Goal: Task Accomplishment & Management: Use online tool/utility

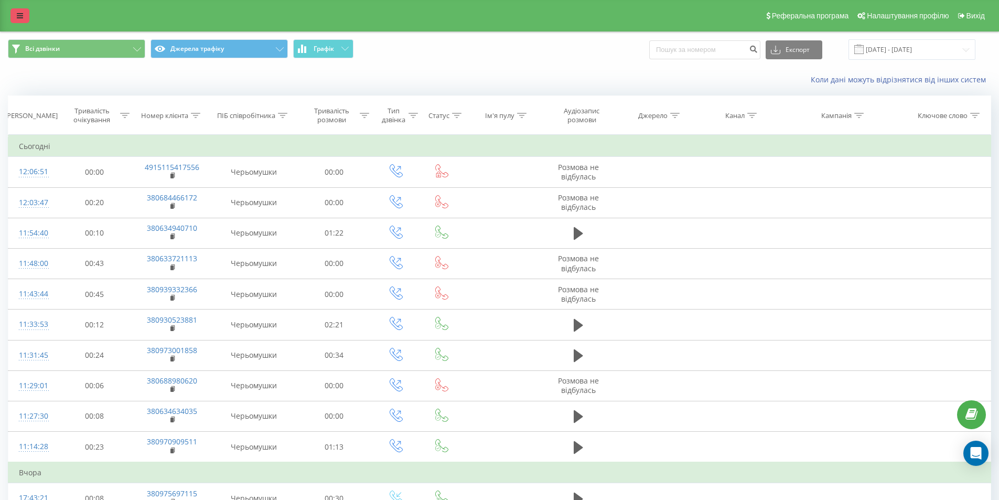
click at [21, 12] on icon at bounding box center [20, 15] width 6 height 7
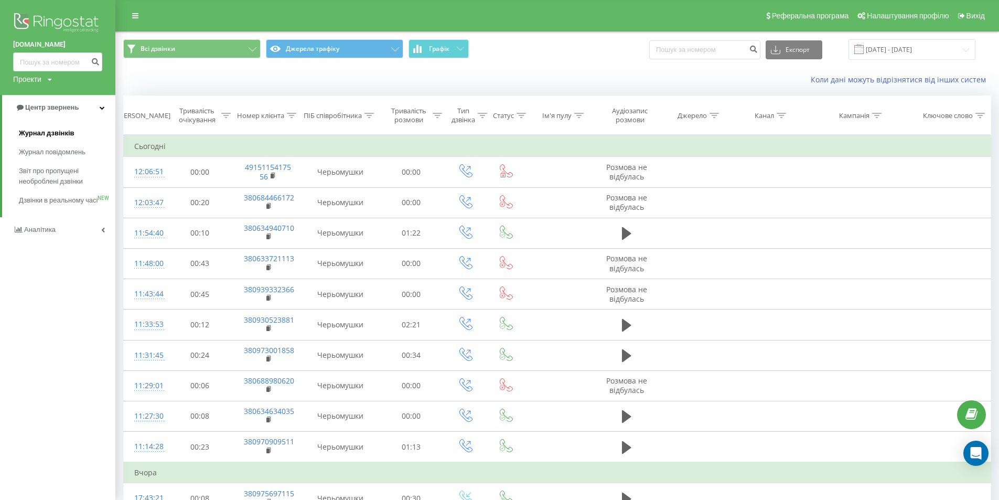
click at [52, 129] on span "Журнал дзвінків" at bounding box center [47, 133] width 56 height 10
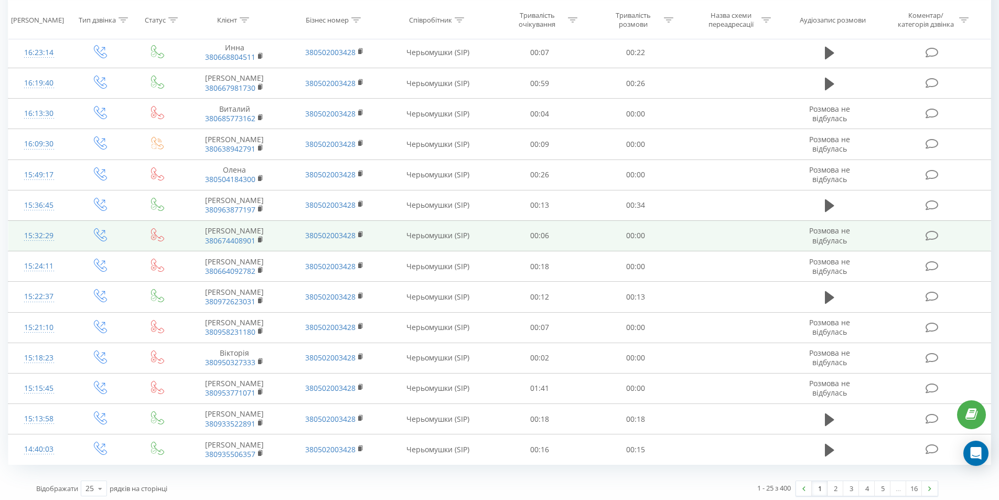
scroll to position [467, 0]
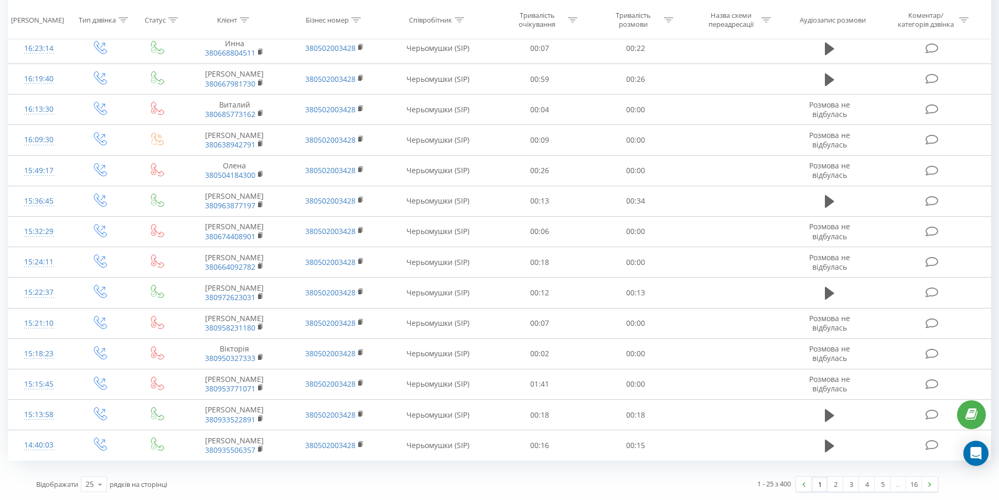
drag, startPoint x: 929, startPoint y: 487, endPoint x: 892, endPoint y: 474, distance: 39.3
click at [928, 487] on link at bounding box center [930, 484] width 16 height 15
